Goal: Communication & Community: Answer question/provide support

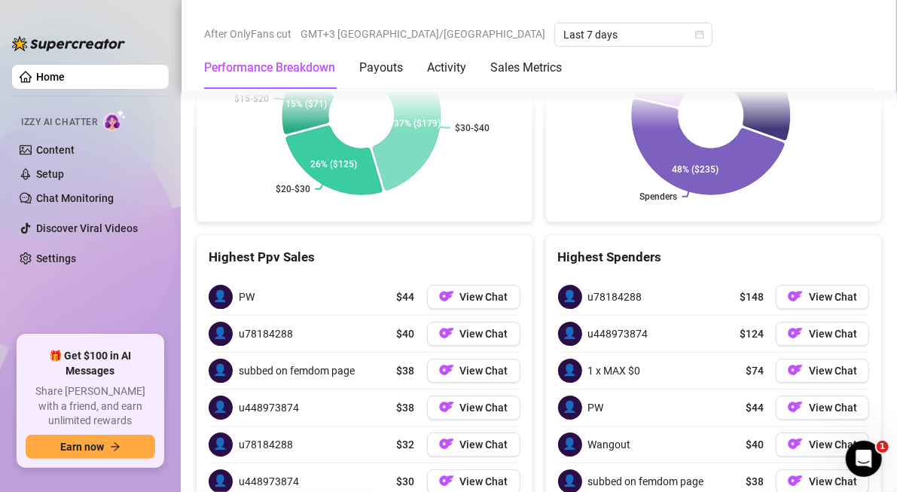
scroll to position [2112, 0]
click at [815, 291] on span "View Chat" at bounding box center [833, 297] width 48 height 12
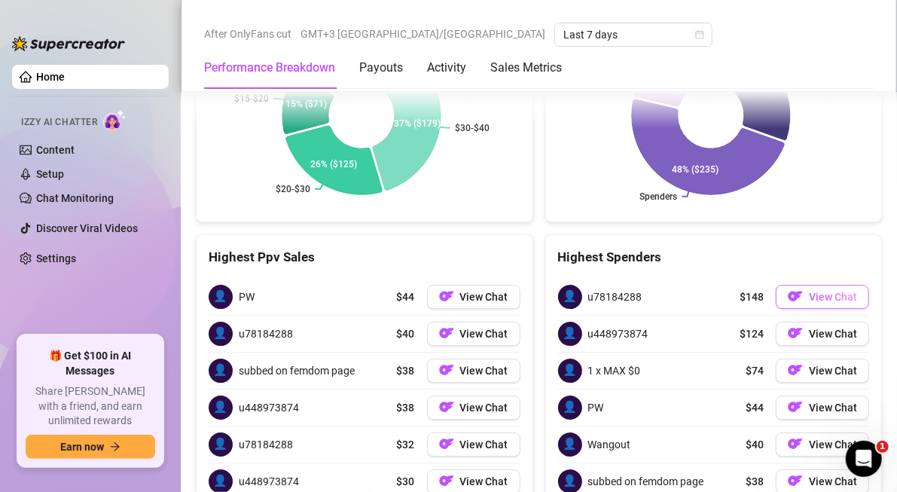
click at [815, 291] on span "View Chat" at bounding box center [833, 297] width 48 height 12
click at [479, 291] on span "View Chat" at bounding box center [484, 297] width 48 height 12
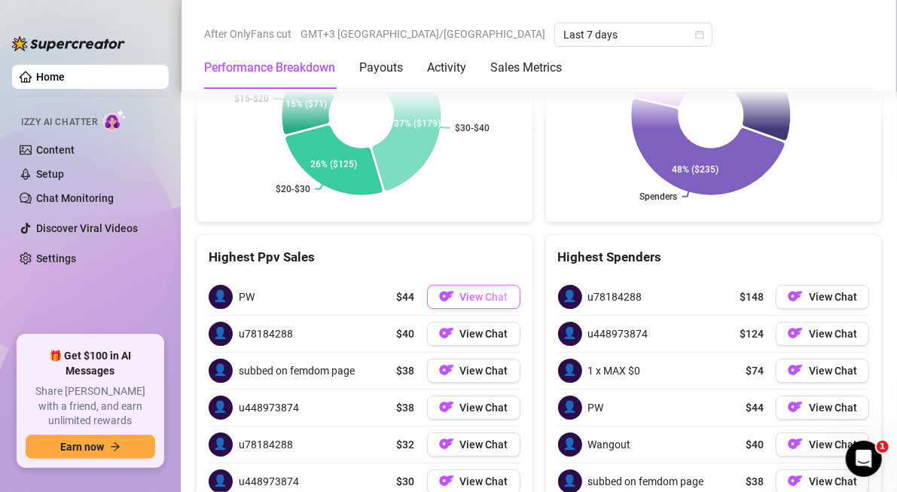
click at [479, 291] on span "View Chat" at bounding box center [484, 297] width 48 height 12
click at [471, 291] on span "View Chat" at bounding box center [484, 297] width 48 height 12
